Goal: Task Accomplishment & Management: Manage account settings

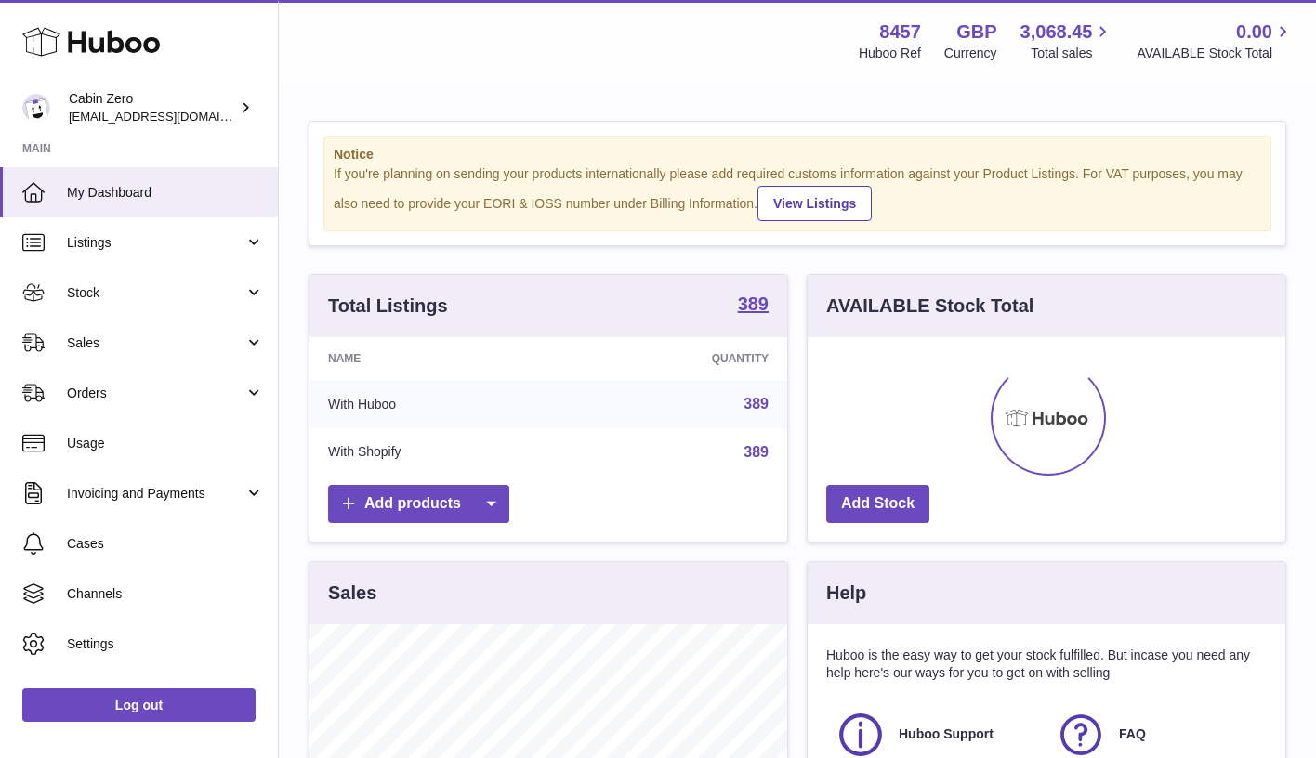
scroll to position [290, 478]
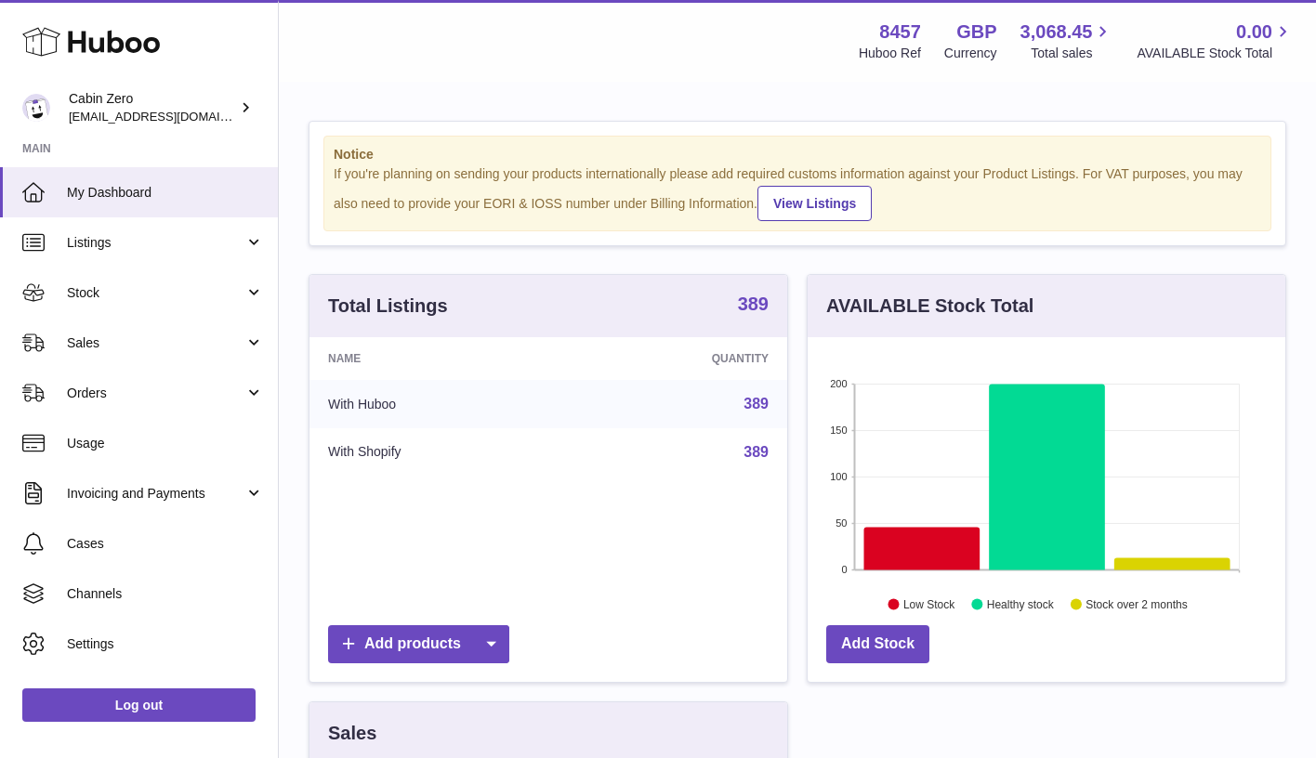
click at [748, 301] on strong "389" at bounding box center [753, 304] width 31 height 19
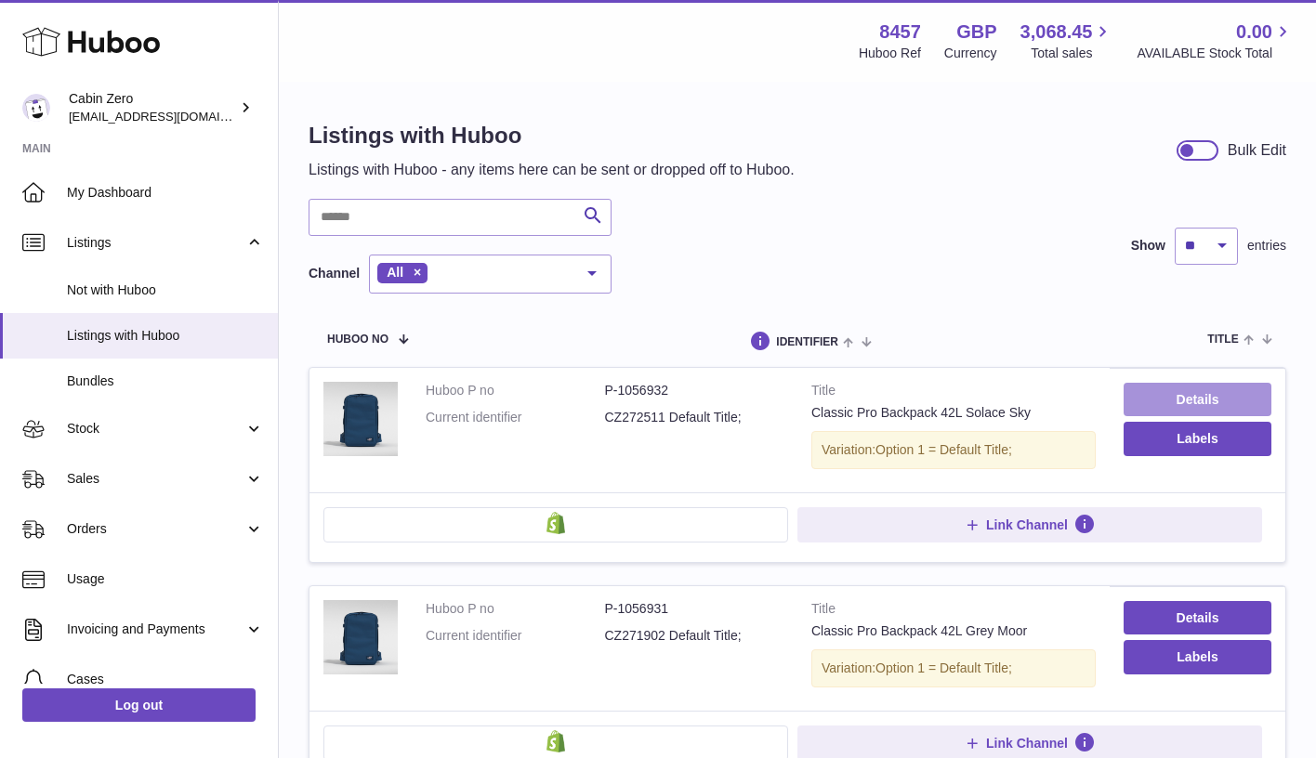
click at [1156, 403] on link "Details" at bounding box center [1198, 399] width 148 height 33
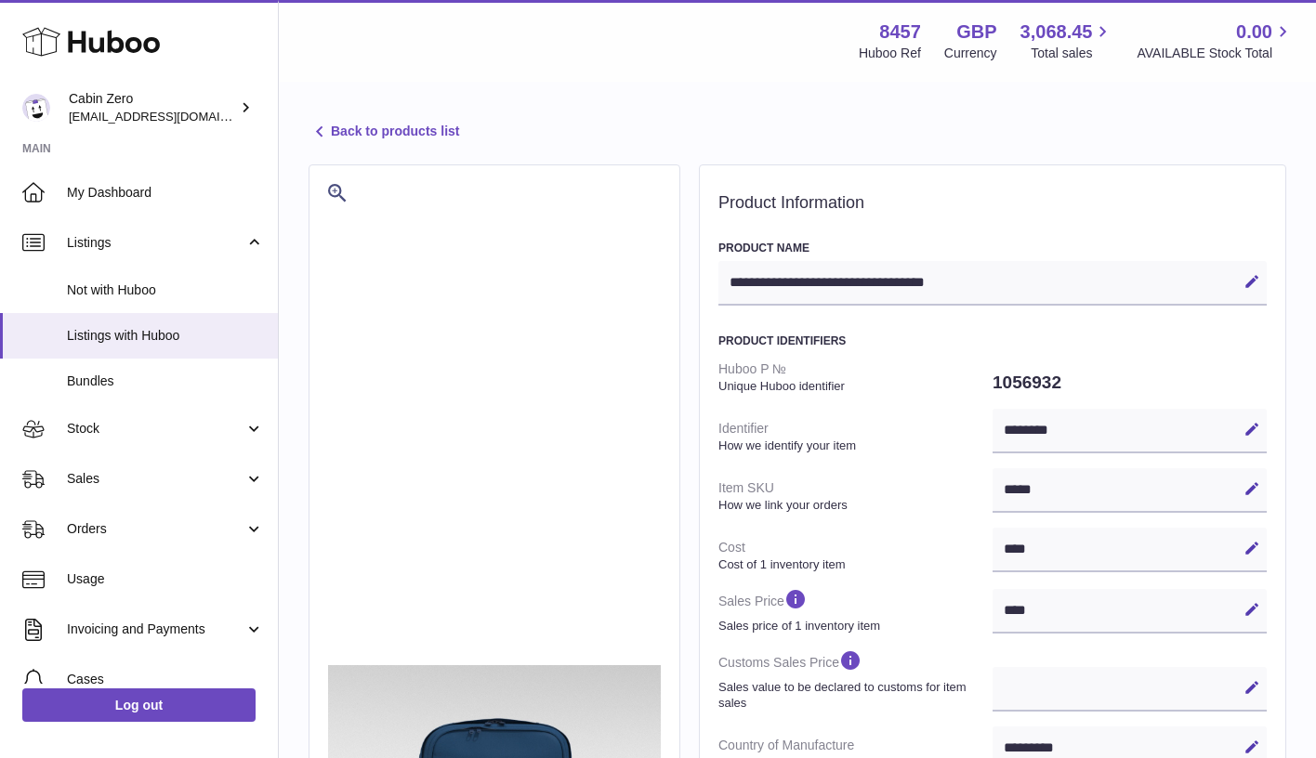
select select "**"
select select "****"
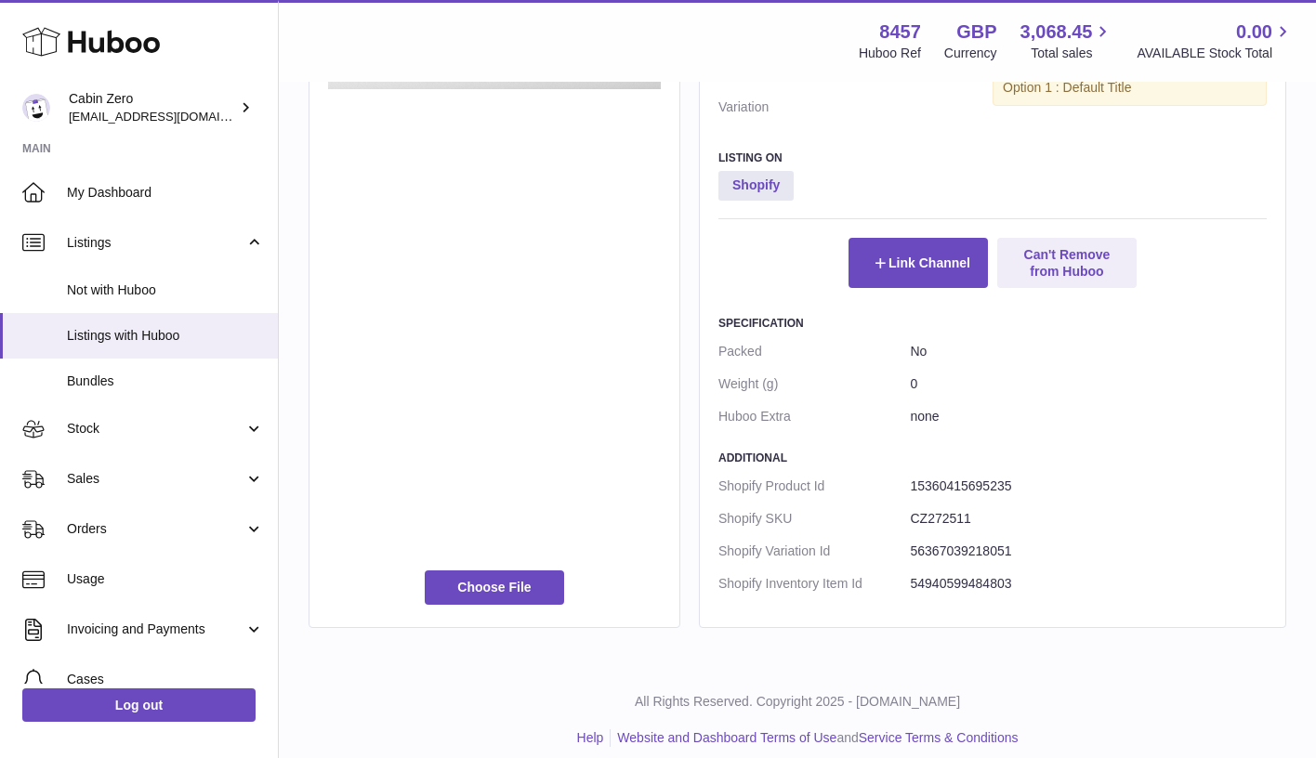
scroll to position [908, 0]
drag, startPoint x: 1011, startPoint y: 537, endPoint x: 912, endPoint y: 539, distance: 99.5
click at [912, 539] on dd "56367039218051" at bounding box center [1089, 552] width 357 height 33
copy dd "56367039218051"
drag, startPoint x: 1010, startPoint y: 566, endPoint x: 912, endPoint y: 567, distance: 98.5
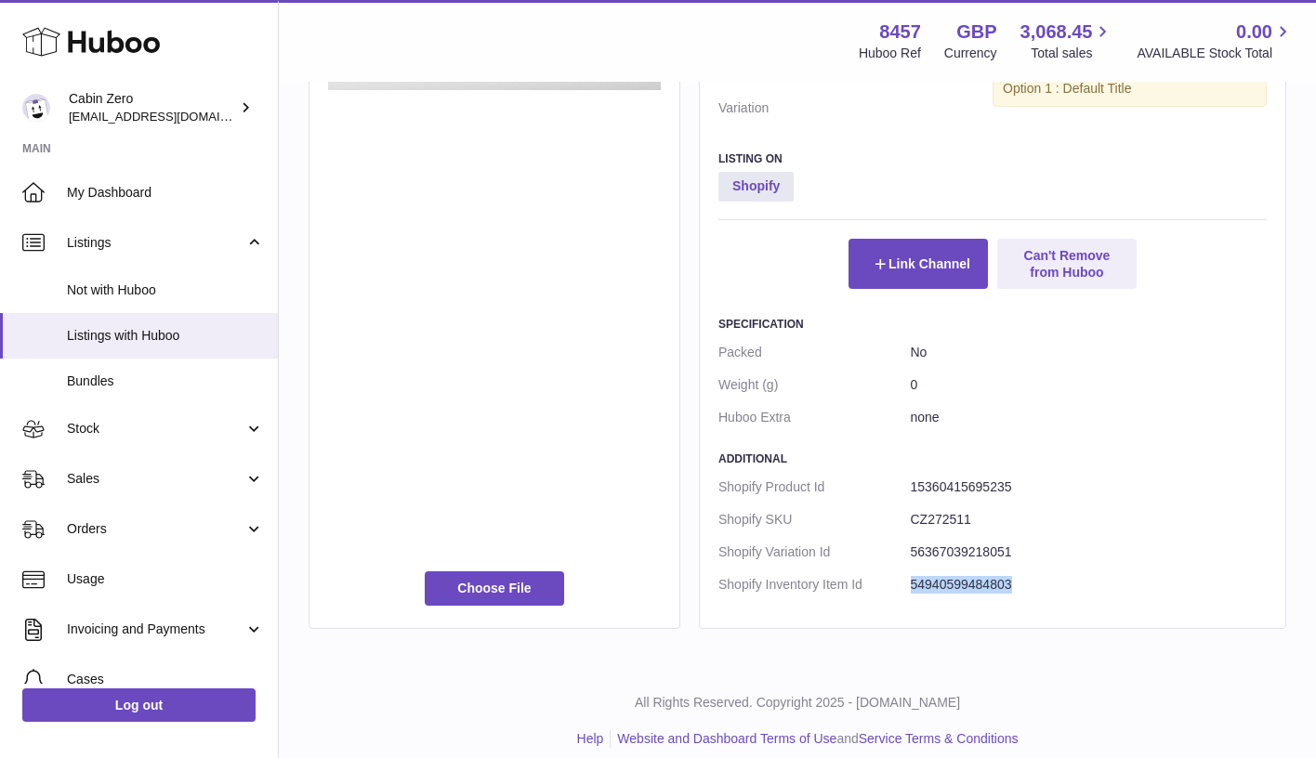
click at [912, 569] on dd "54940599484803" at bounding box center [1089, 585] width 357 height 33
copy dd "54940599484803"
drag, startPoint x: 1023, startPoint y: 537, endPoint x: 911, endPoint y: 544, distance: 112.6
click at [912, 544] on dd "56367039218051" at bounding box center [1089, 552] width 357 height 33
copy dd "56367039218051"
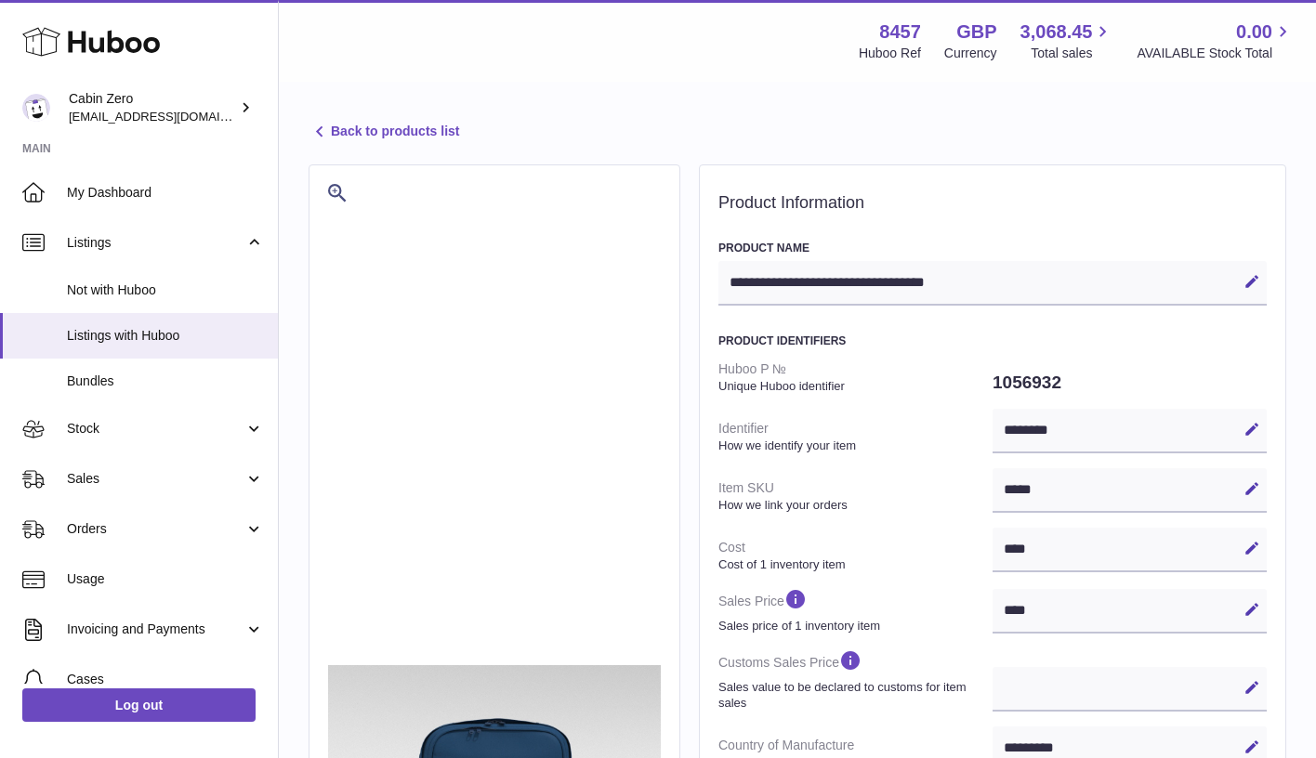
scroll to position [0, 0]
drag, startPoint x: 1072, startPoint y: 424, endPoint x: 971, endPoint y: 431, distance: 101.6
click at [971, 431] on dl "Huboo P № Unique Huboo identifier 1056932 Identifier How we identify your item …" at bounding box center [992, 692] width 548 height 679
click at [1081, 420] on div "******** Edit Cancel Save" at bounding box center [1130, 431] width 274 height 45
drag, startPoint x: 1081, startPoint y: 425, endPoint x: 1006, endPoint y: 430, distance: 75.5
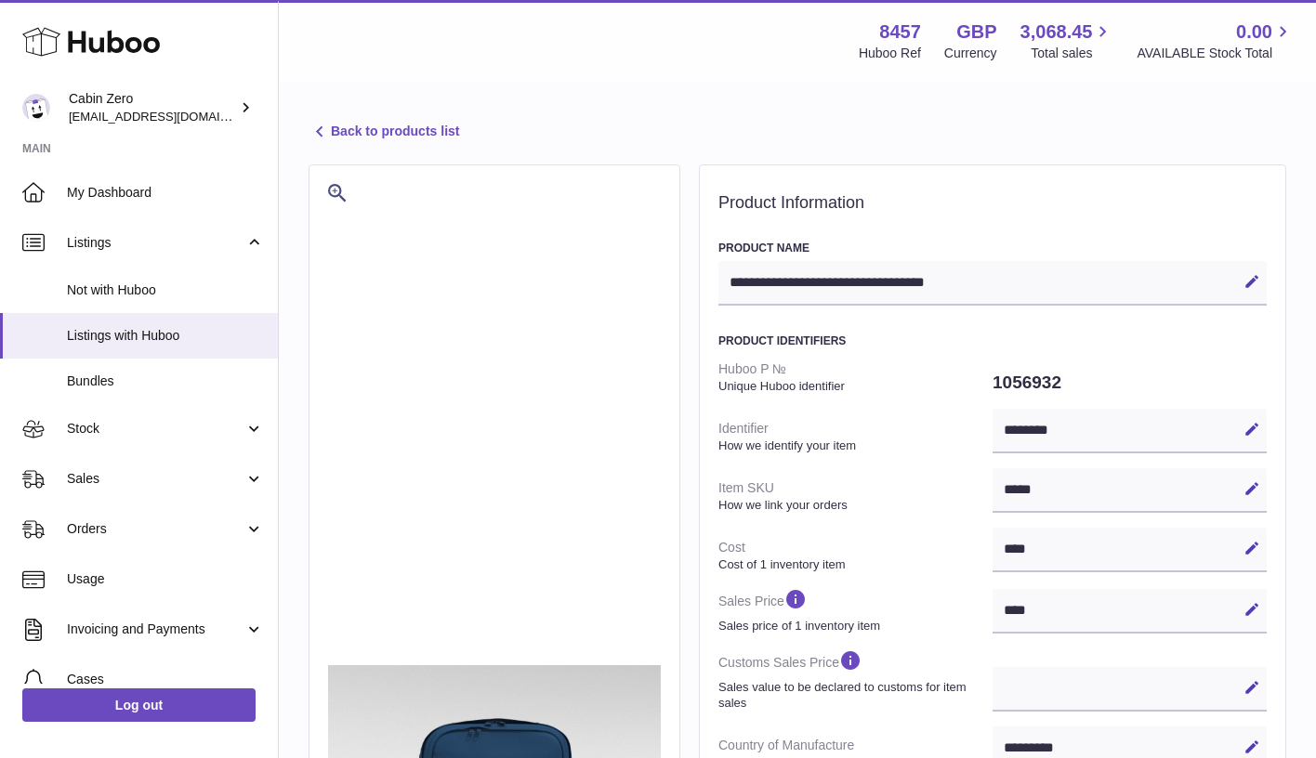
click at [1006, 430] on div "******** Edit Cancel Save" at bounding box center [1130, 431] width 274 height 45
drag, startPoint x: 1006, startPoint y: 430, endPoint x: 1132, endPoint y: 427, distance: 126.4
click at [1131, 427] on div "******** Edit Cancel Save" at bounding box center [1130, 431] width 274 height 45
click at [1168, 425] on div "******** Edit Cancel Save" at bounding box center [1130, 431] width 274 height 45
click at [1252, 421] on icon at bounding box center [1251, 429] width 17 height 17
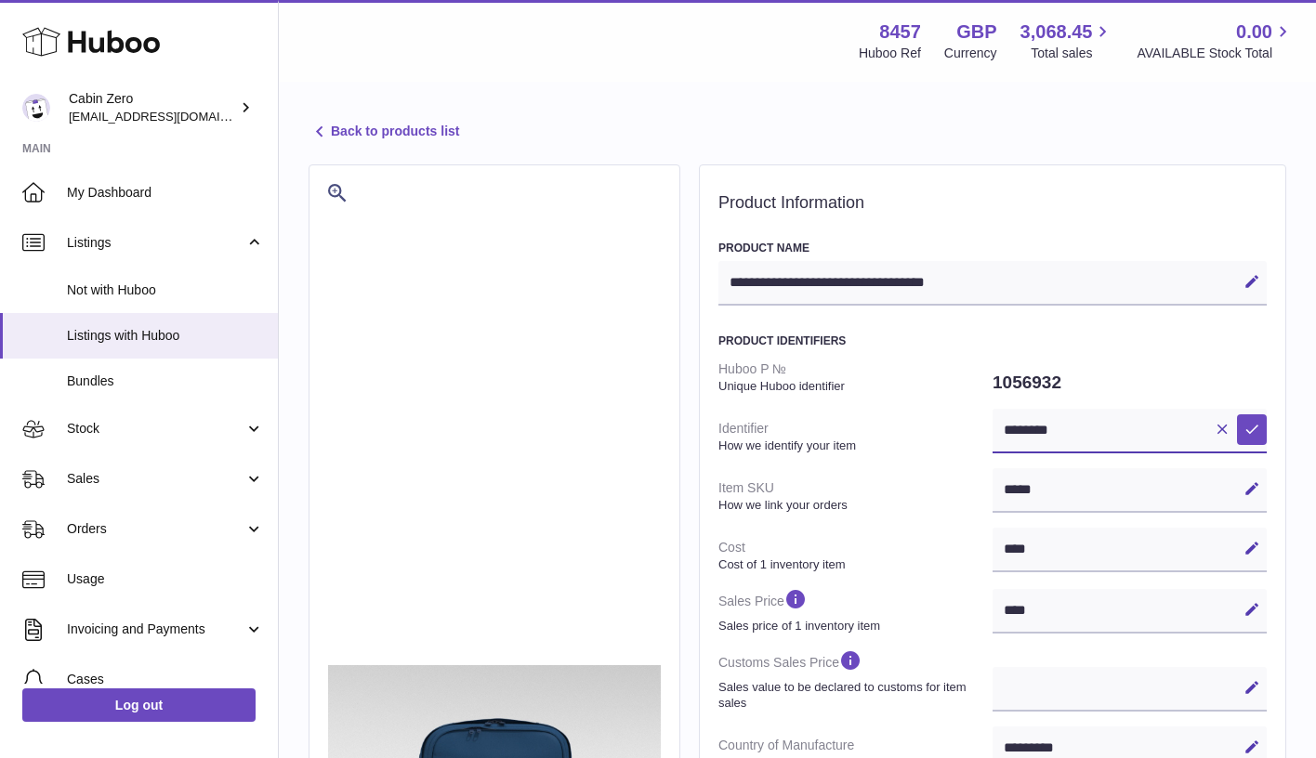
drag, startPoint x: 1099, startPoint y: 427, endPoint x: 923, endPoint y: 427, distance: 176.6
click at [923, 427] on dl "Huboo P № Unique Huboo identifier 1056932 Identifier How we identify your item …" at bounding box center [992, 692] width 548 height 679
click at [1103, 376] on dd "1056932" at bounding box center [1130, 382] width 274 height 39
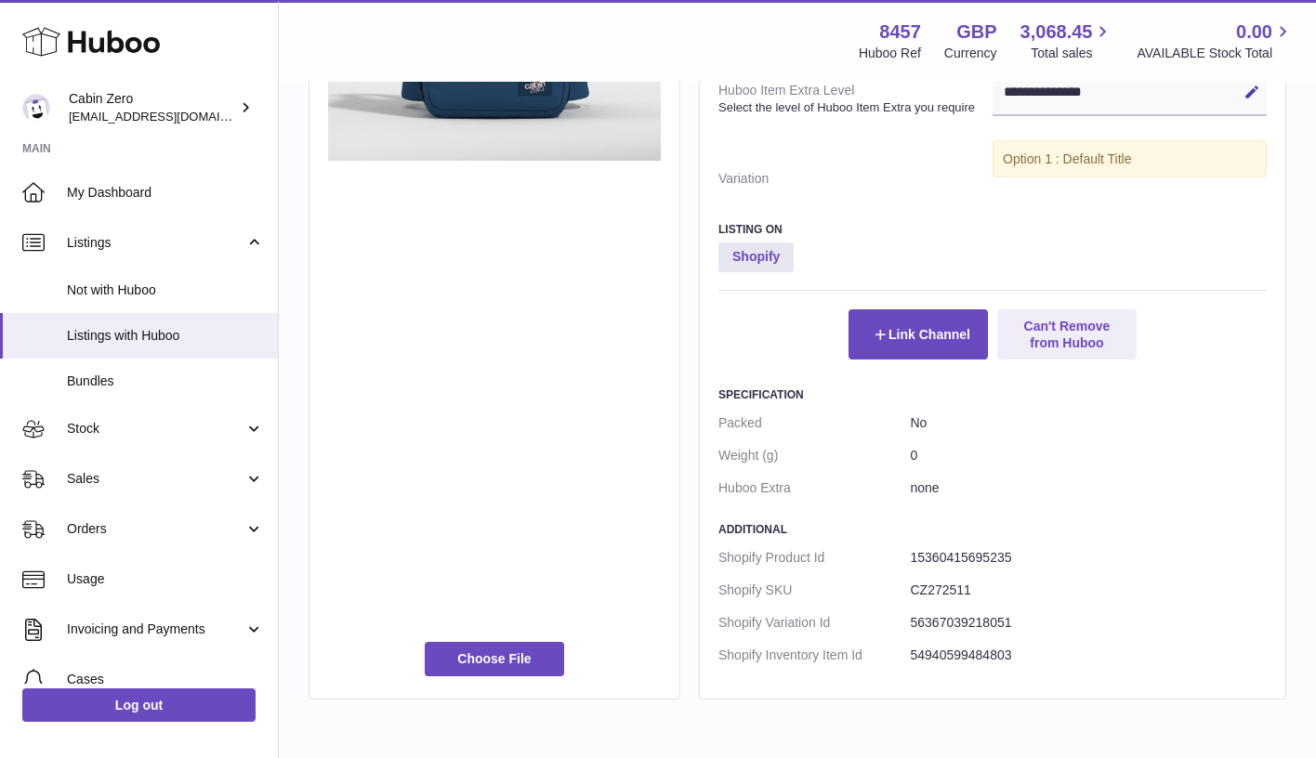
scroll to position [838, 0]
drag, startPoint x: 904, startPoint y: 544, endPoint x: 1017, endPoint y: 543, distance: 112.5
click at [1017, 543] on dl "Shopify Product Id 15360415695235 Shopify SKU CZ272511 Shopify Variation Id 563…" at bounding box center [992, 606] width 548 height 130
click at [1048, 581] on dd "CZ272511" at bounding box center [1089, 589] width 357 height 33
drag, startPoint x: 1014, startPoint y: 543, endPoint x: 911, endPoint y: 544, distance: 103.2
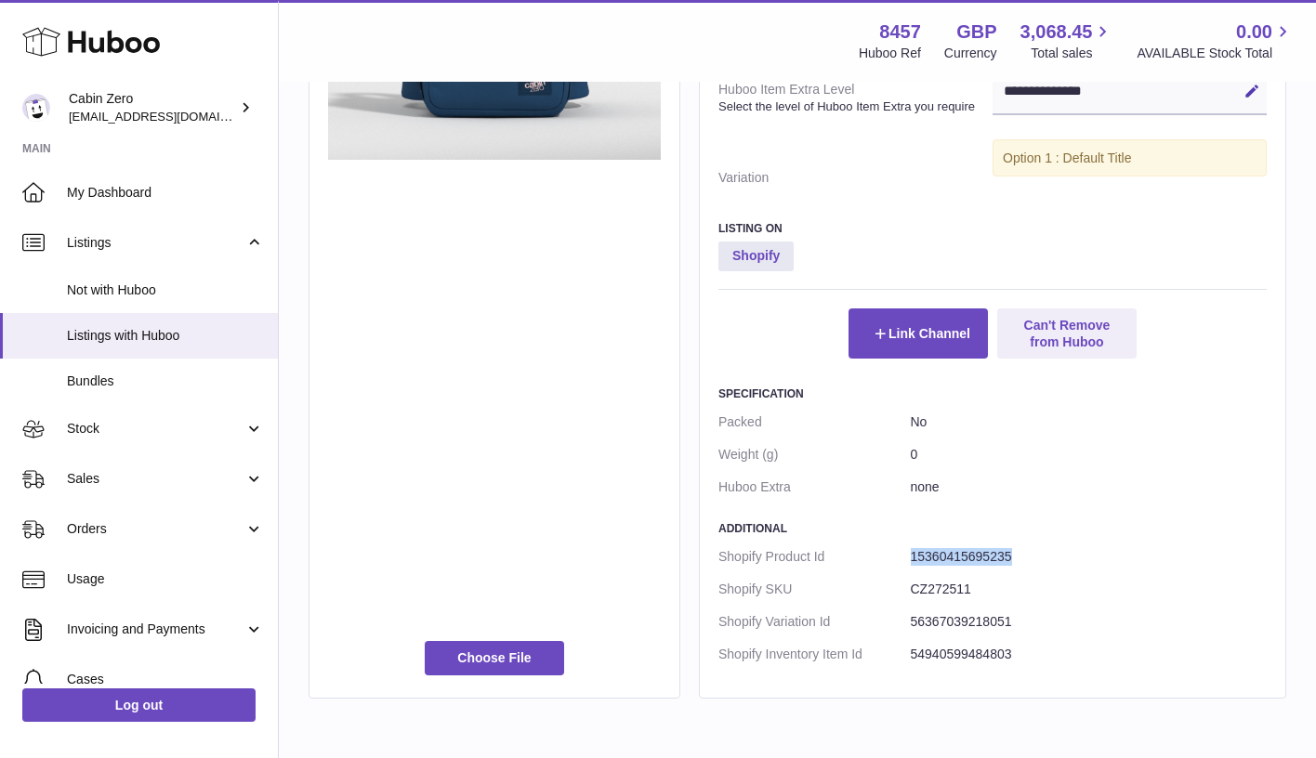
click at [911, 544] on dd "15360415695235" at bounding box center [1089, 557] width 357 height 33
copy dd "15360415695235"
click at [1117, 521] on h3 "Additional" at bounding box center [992, 528] width 548 height 15
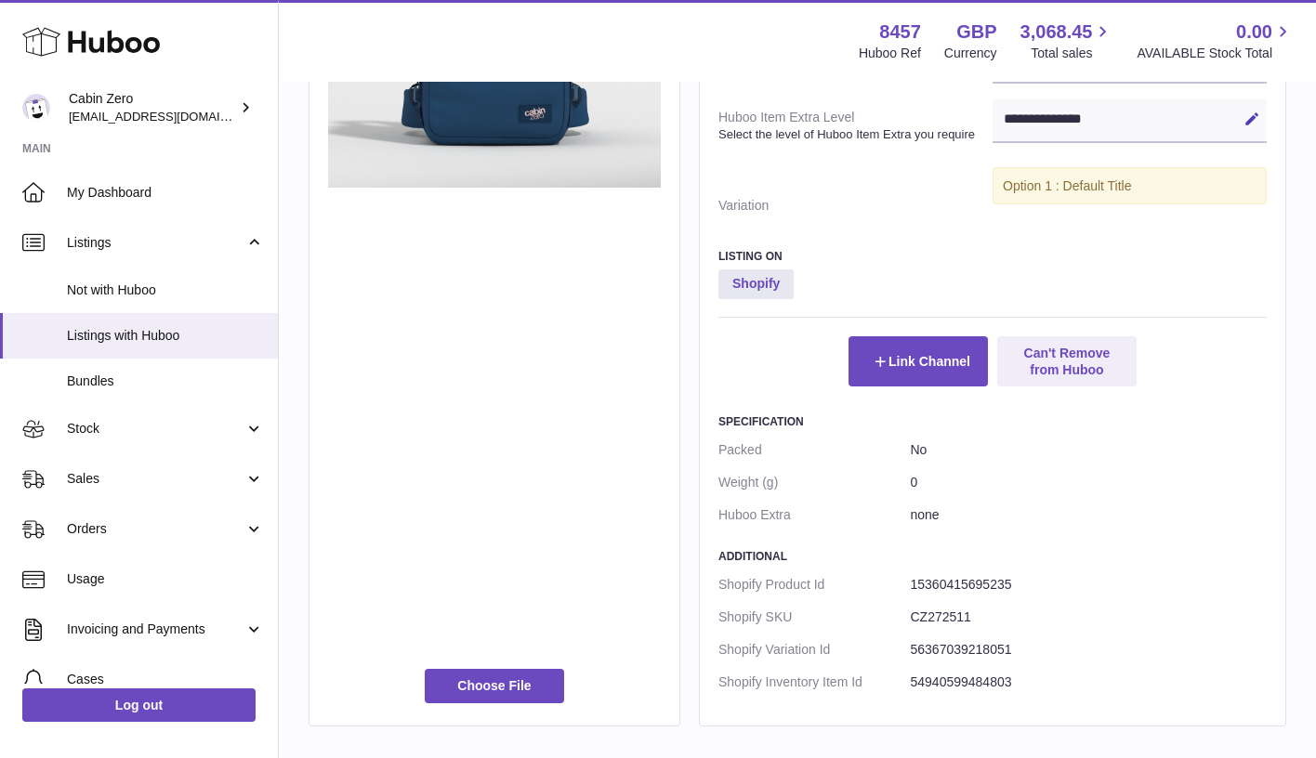
scroll to position [806, 0]
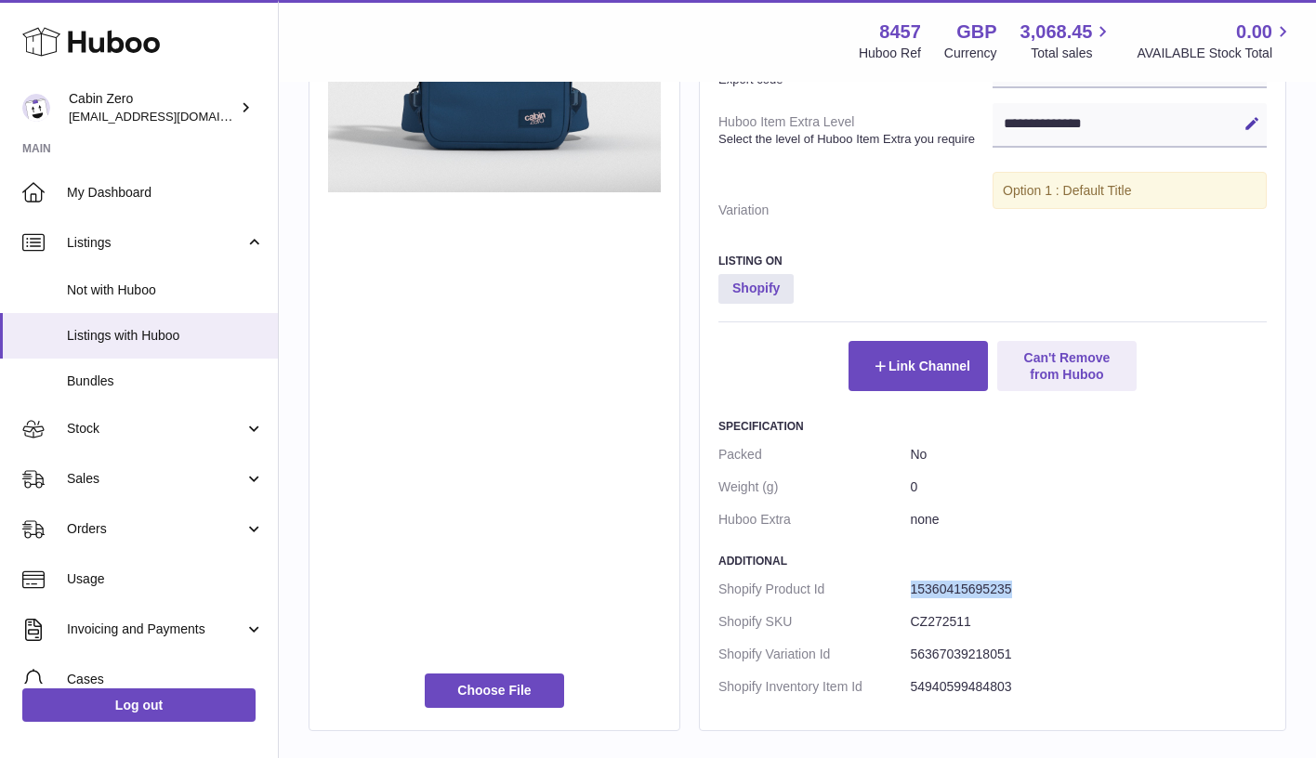
drag, startPoint x: 1019, startPoint y: 582, endPoint x: 912, endPoint y: 581, distance: 106.9
click at [912, 581] on dd "15360415695235" at bounding box center [1089, 589] width 357 height 33
copy dd "15360415695235"
